Goal: Task Accomplishment & Management: Manage account settings

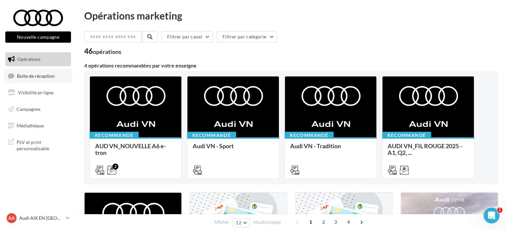
click at [30, 77] on span "Boîte de réception" at bounding box center [36, 76] width 38 height 6
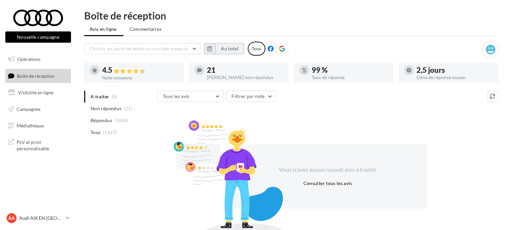
click at [226, 47] on button "Au total" at bounding box center [229, 48] width 29 height 11
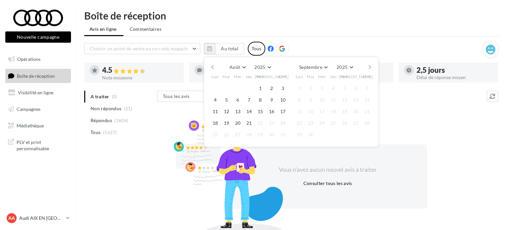
click at [212, 67] on button "button" at bounding box center [212, 67] width 6 height 9
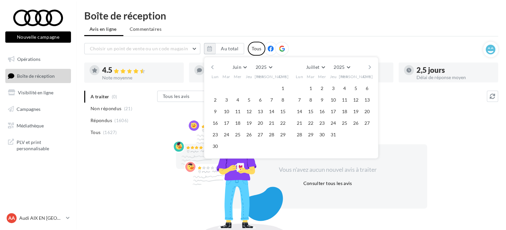
click at [212, 67] on button "button" at bounding box center [212, 67] width 6 height 9
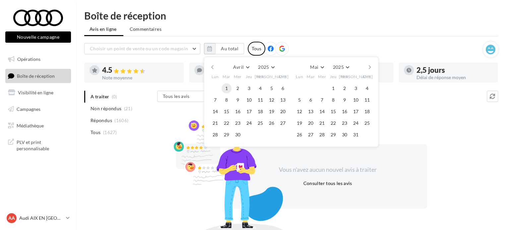
click at [228, 85] on button "1" at bounding box center [226, 89] width 10 height 10
click at [240, 134] on button "30" at bounding box center [238, 135] width 10 height 10
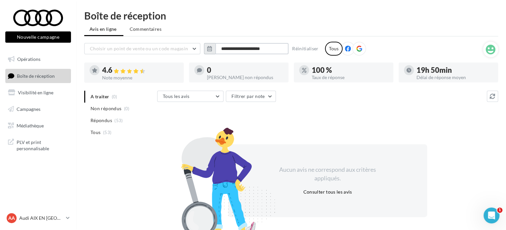
click at [252, 49] on input "**********" at bounding box center [251, 48] width 73 height 11
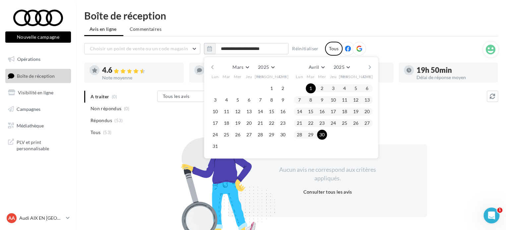
click at [369, 67] on button "button" at bounding box center [370, 67] width 6 height 9
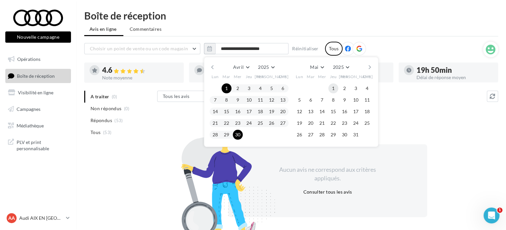
click at [335, 86] on button "1" at bounding box center [333, 89] width 10 height 10
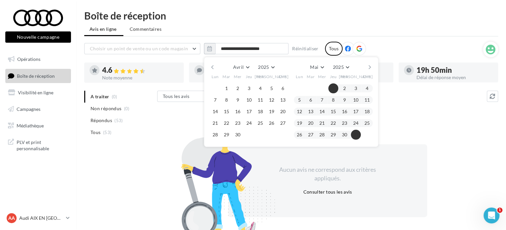
click at [357, 135] on button "31" at bounding box center [356, 135] width 10 height 10
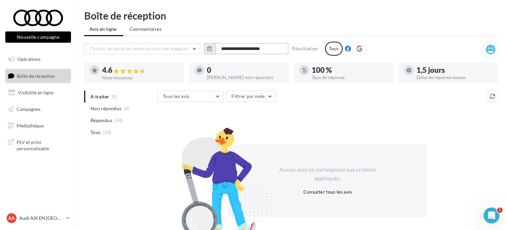
click at [276, 46] on input "**********" at bounding box center [251, 48] width 73 height 11
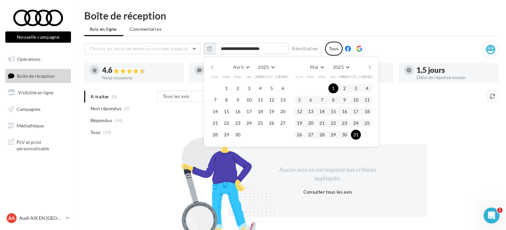
click at [371, 65] on button "button" at bounding box center [370, 67] width 6 height 9
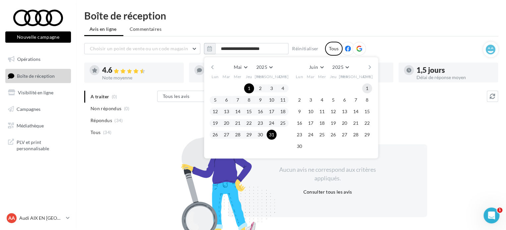
click at [365, 86] on button "1" at bounding box center [367, 89] width 10 height 10
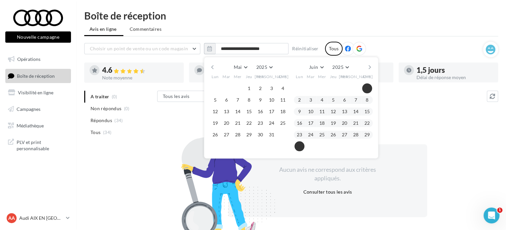
click at [302, 143] on button "30" at bounding box center [299, 147] width 10 height 10
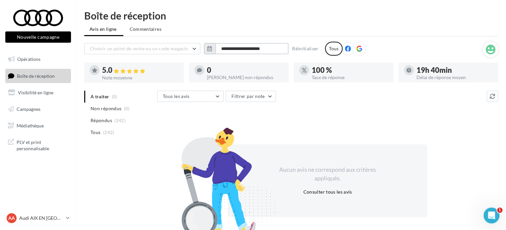
click at [228, 45] on input "**********" at bounding box center [251, 48] width 73 height 11
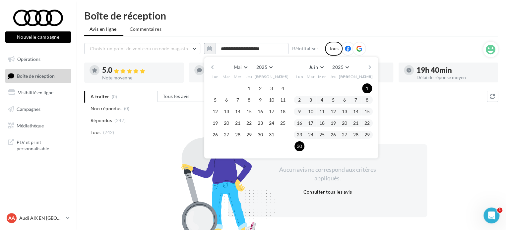
click at [368, 66] on button "button" at bounding box center [370, 67] width 6 height 9
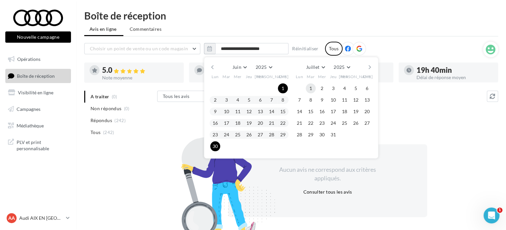
click at [307, 90] on button "1" at bounding box center [311, 89] width 10 height 10
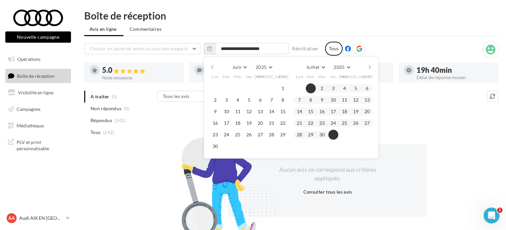
click at [332, 134] on button "31" at bounding box center [333, 135] width 10 height 10
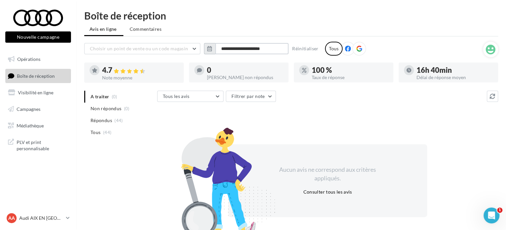
click at [267, 50] on input "**********" at bounding box center [251, 48] width 73 height 11
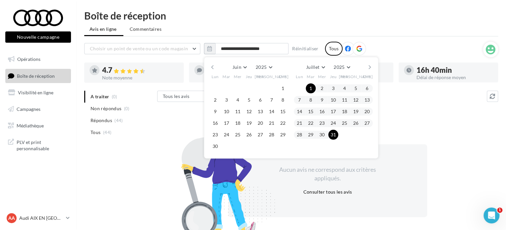
click at [371, 65] on button "button" at bounding box center [370, 67] width 6 height 9
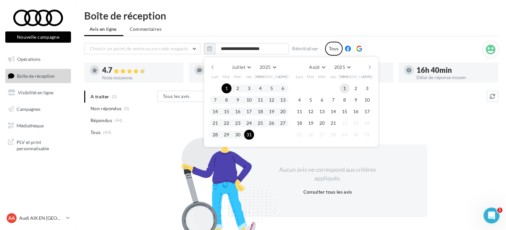
click at [343, 87] on button "1" at bounding box center [344, 89] width 10 height 10
click at [335, 122] on button "21" at bounding box center [333, 123] width 10 height 10
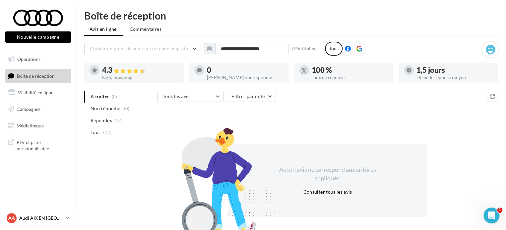
click at [66, 218] on icon at bounding box center [68, 218] width 4 height 6
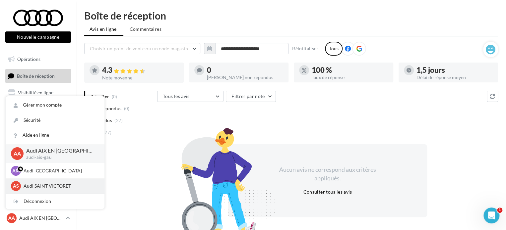
click at [45, 189] on p "Audi SAINT VICTORET" at bounding box center [60, 186] width 73 height 7
